Goal: Transaction & Acquisition: Download file/media

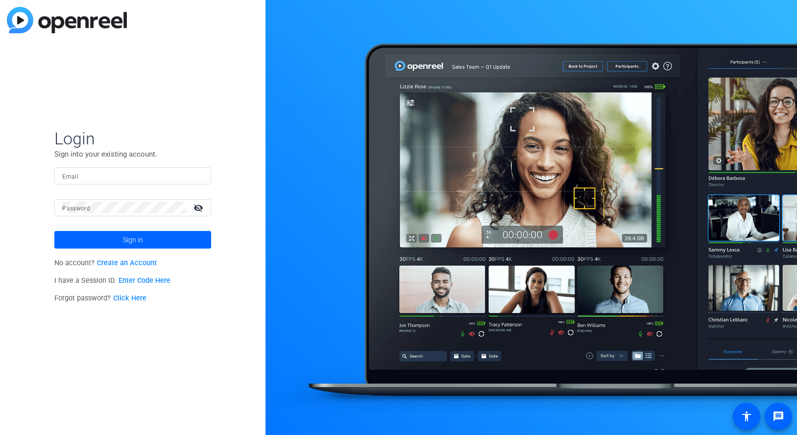
click at [126, 175] on input "Email" at bounding box center [132, 176] width 141 height 12
type input "[EMAIL_ADDRESS][DOMAIN_NAME]"
click at [54, 231] on button "Sign in" at bounding box center [132, 240] width 157 height 18
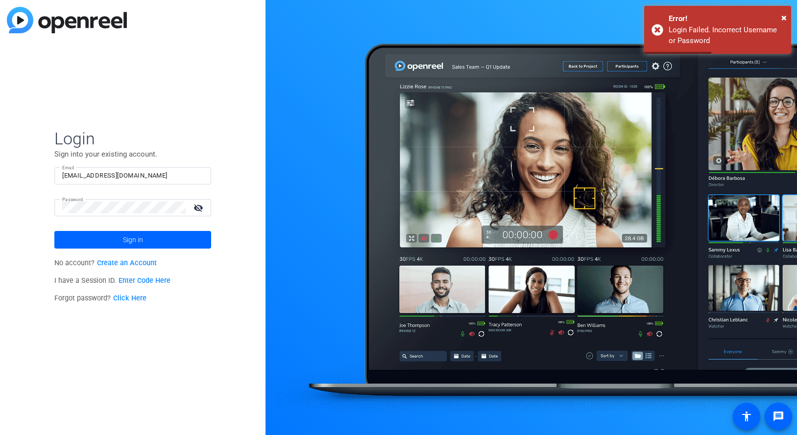
click at [200, 212] on mat-icon "visibility_off" at bounding box center [200, 208] width 24 height 14
click at [8, 201] on div "Login Sign into your existing account. Email [EMAIL_ADDRESS][DOMAIN_NAME] Passw…" at bounding box center [132, 217] width 265 height 435
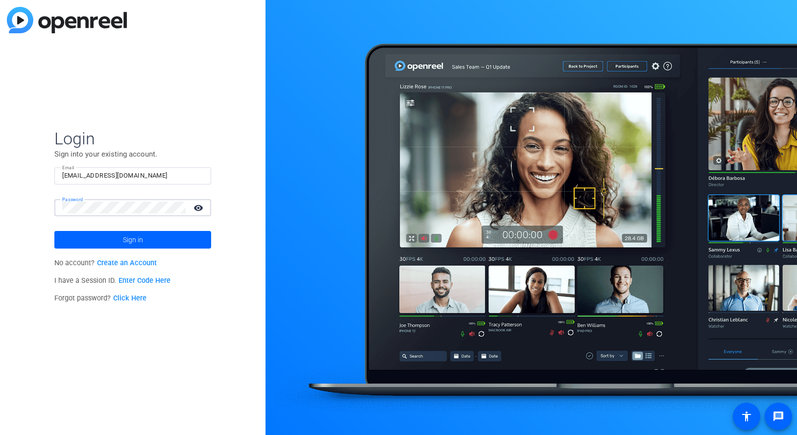
click at [54, 231] on button "Sign in" at bounding box center [132, 240] width 157 height 18
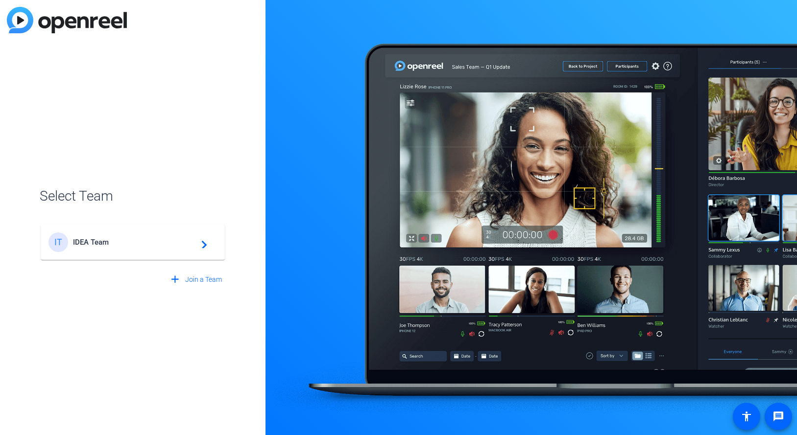
click at [119, 237] on div "IT IDEA Team navigate_next" at bounding box center [132, 243] width 168 height 20
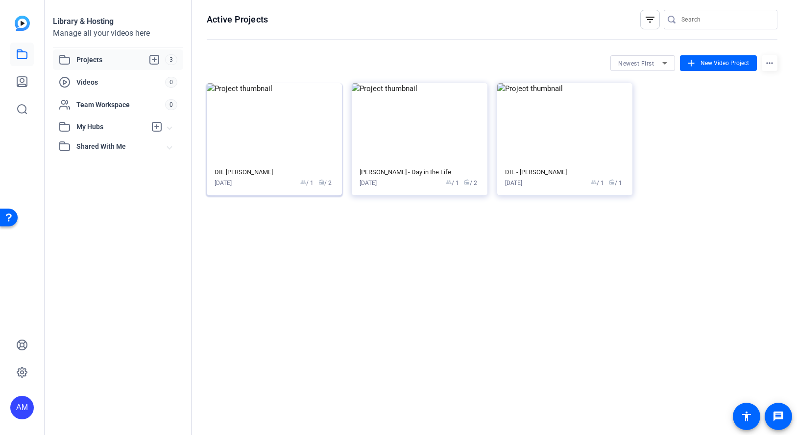
click at [294, 151] on img at bounding box center [274, 123] width 135 height 80
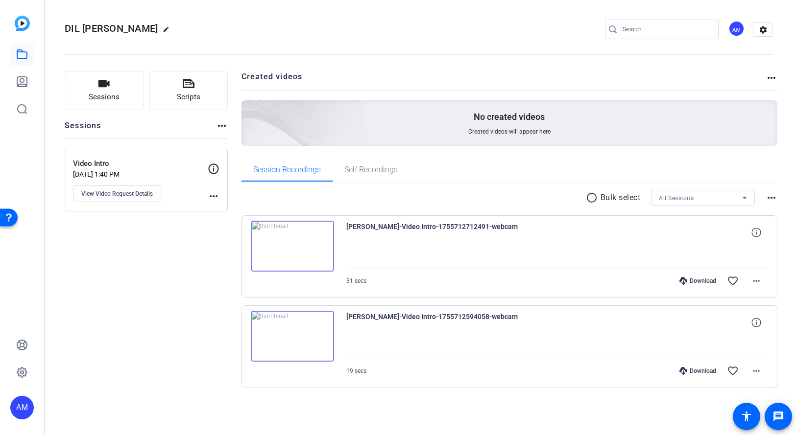
click at [282, 246] on img at bounding box center [292, 246] width 83 height 51
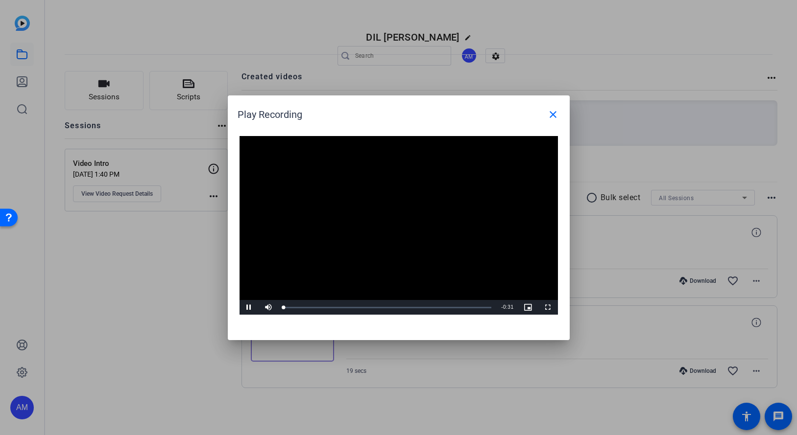
click at [371, 234] on video "Video Player" at bounding box center [398, 225] width 318 height 179
drag, startPoint x: 301, startPoint y: 306, endPoint x: 334, endPoint y: 310, distance: 33.2
click at [334, 310] on div "Loaded : 100.00% 0:07 0:06" at bounding box center [388, 307] width 218 height 15
drag, startPoint x: 334, startPoint y: 308, endPoint x: 577, endPoint y: 298, distance: 243.6
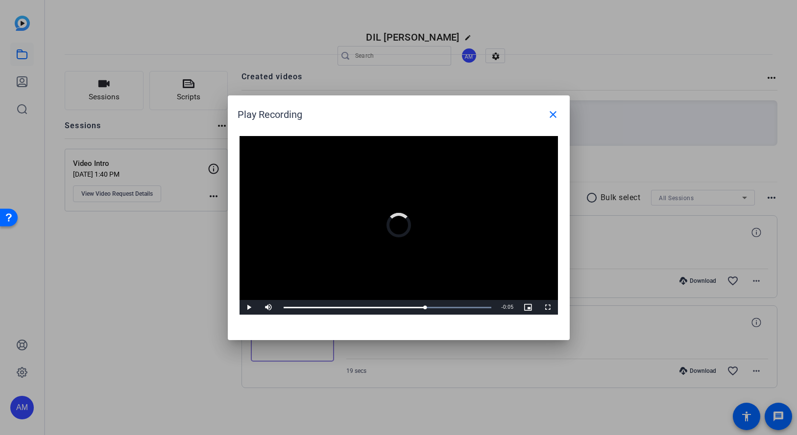
click at [577, 298] on div "Play Recording close Video Player is loading. Play Video Play Mute Current Time…" at bounding box center [398, 217] width 797 height 435
click at [611, 272] on div at bounding box center [398, 217] width 797 height 435
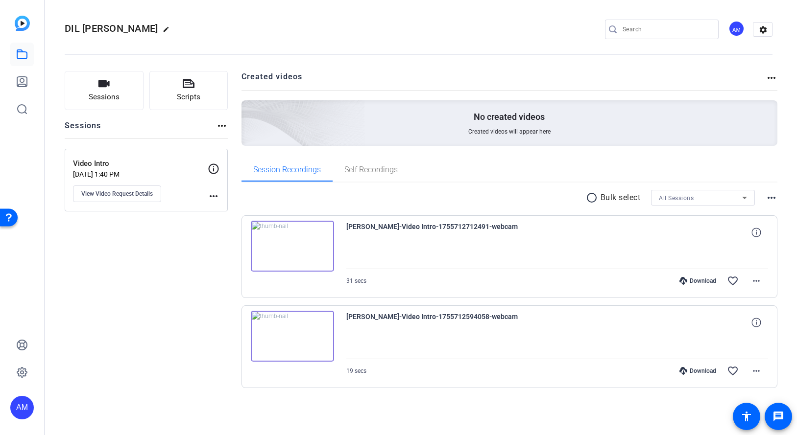
click at [289, 341] on img at bounding box center [292, 336] width 83 height 51
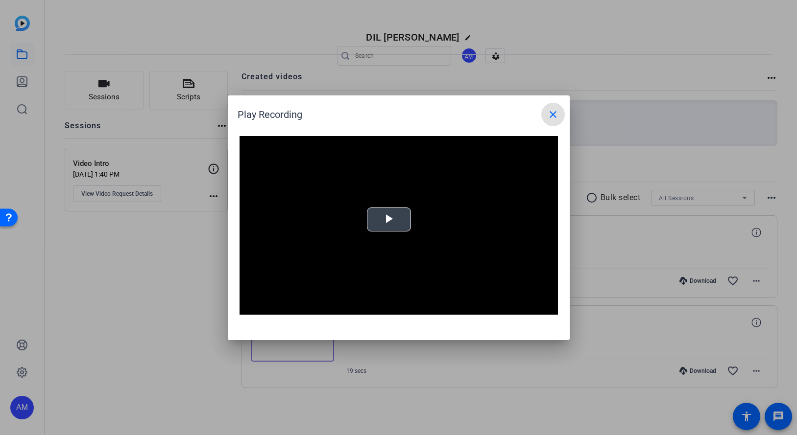
click at [389, 219] on span "Video Player" at bounding box center [389, 219] width 0 height 0
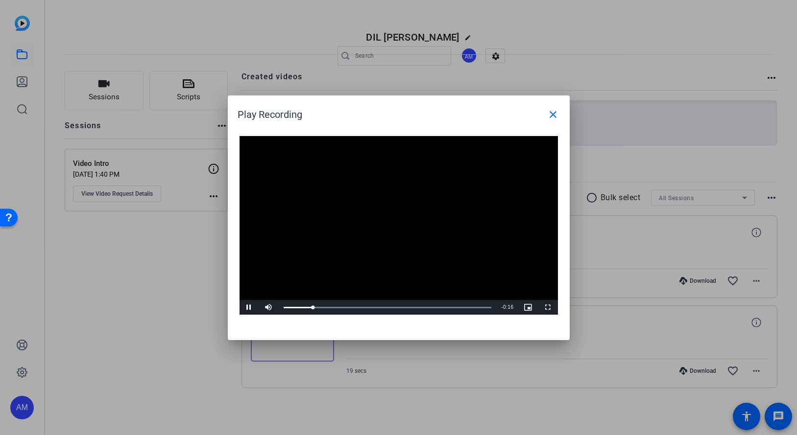
click at [604, 264] on div at bounding box center [398, 217] width 797 height 435
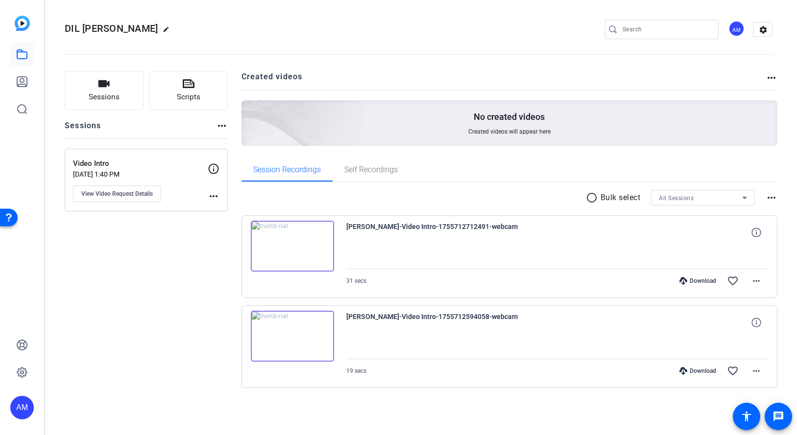
click at [708, 276] on div "Download favorite_border more_horiz" at bounding box center [620, 281] width 295 height 24
click at [694, 280] on div "Download" at bounding box center [697, 281] width 47 height 8
click at [704, 372] on div "Download" at bounding box center [697, 371] width 47 height 8
